Goal: Task Accomplishment & Management: Use online tool/utility

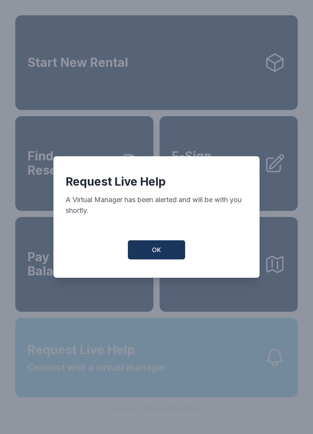
click at [156, 249] on span "OK" at bounding box center [156, 249] width 9 height 9
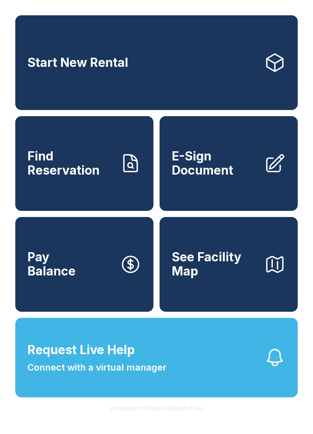
click at [223, 177] on span "E-Sign Document" at bounding box center [215, 163] width 86 height 28
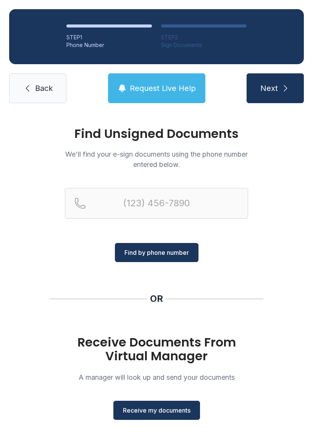
click at [160, 406] on span "Receive my documents" at bounding box center [157, 409] width 68 height 9
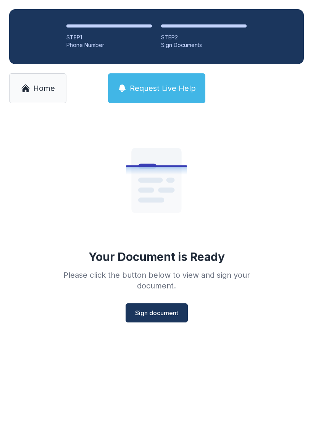
click at [163, 319] on button "Sign document" at bounding box center [157, 312] width 62 height 19
click at [38, 85] on span "Home" at bounding box center [44, 88] width 22 height 11
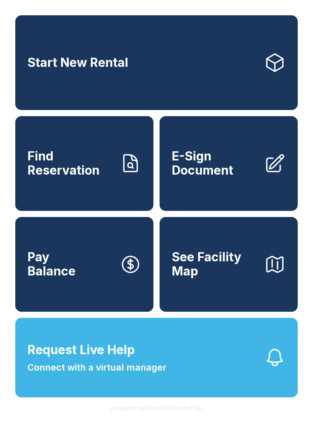
click at [221, 176] on span "E-Sign Document" at bounding box center [215, 163] width 86 height 28
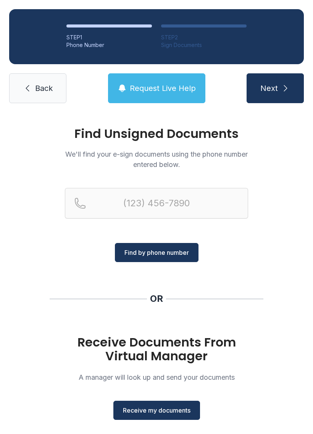
click at [147, 407] on span "Receive my documents" at bounding box center [157, 409] width 68 height 9
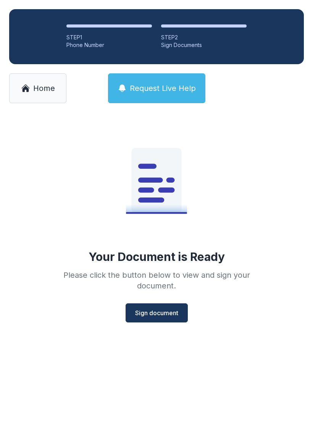
click at [157, 316] on span "Sign document" at bounding box center [156, 312] width 43 height 9
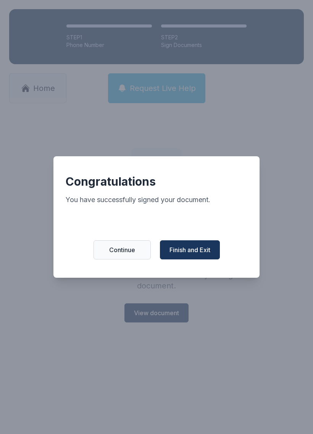
click at [187, 251] on span "Finish and Exit" at bounding box center [189, 249] width 41 height 9
